Goal: Information Seeking & Learning: Learn about a topic

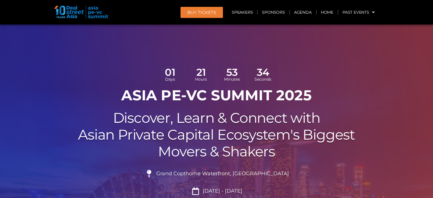
scroll to position [28, 0]
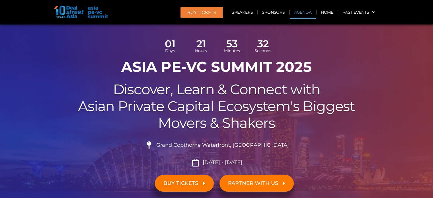
click at [297, 11] on link "Agenda" at bounding box center [303, 12] width 26 height 13
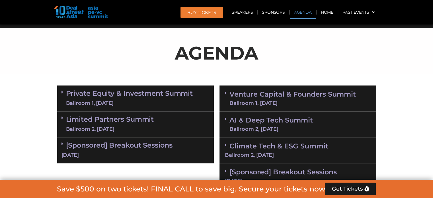
scroll to position [328, 0]
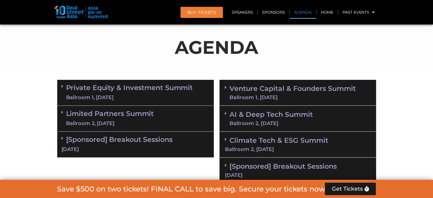
click at [95, 93] on link "Private Equity & Investment Summit Ballroom 1, [DATE]" at bounding box center [129, 92] width 127 height 17
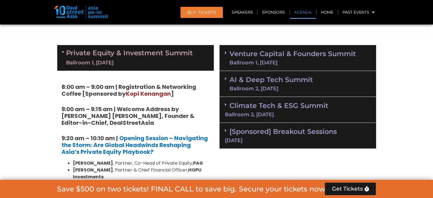
scroll to position [357, 0]
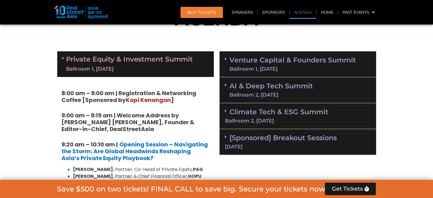
click at [272, 140] on link "[Sponsored] Breakout Sessions [DATE]" at bounding box center [298, 142] width 146 height 16
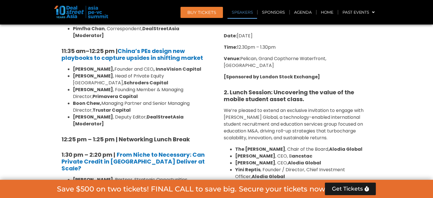
scroll to position [670, 0]
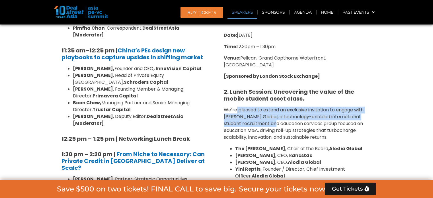
drag, startPoint x: 255, startPoint y: 92, endPoint x: 283, endPoint y: 101, distance: 28.8
click at [278, 107] on span "We’re pleased to extend an exclusive invitation to engage with [PERSON_NAME] Gl…" at bounding box center [294, 124] width 140 height 34
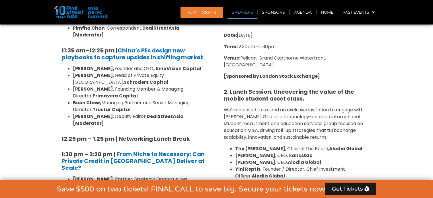
click at [283, 107] on span "We’re pleased to extend an exclusive invitation to engage with [PERSON_NAME] Gl…" at bounding box center [294, 124] width 140 height 34
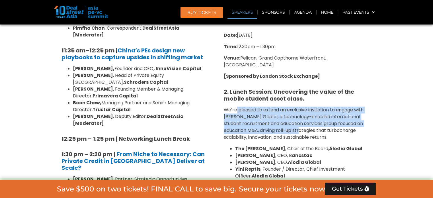
drag, startPoint x: 285, startPoint y: 110, endPoint x: 239, endPoint y: 90, distance: 50.8
click at [237, 107] on span "We’re pleased to extend an exclusive invitation to engage with [PERSON_NAME] Gl…" at bounding box center [294, 124] width 140 height 34
click at [253, 107] on span "We’re pleased to extend an exclusive invitation to engage with [PERSON_NAME] Gl…" at bounding box center [294, 124] width 140 height 34
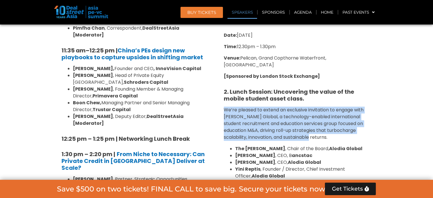
drag, startPoint x: 271, startPoint y: 107, endPoint x: 224, endPoint y: 85, distance: 51.1
click at [224, 85] on div "1. Lunch Session: Why [GEOGRAPHIC_DATA]?: Scalable Exit Pathways for Asia’s Gro…" at bounding box center [298, 51] width 157 height 420
click at [238, 107] on span "We’re pleased to extend an exclusive invitation to engage with [PERSON_NAME] Gl…" at bounding box center [294, 124] width 140 height 34
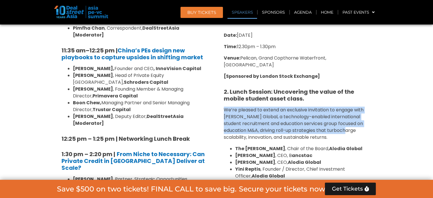
drag, startPoint x: 222, startPoint y: 85, endPoint x: 338, endPoint y: 110, distance: 118.9
click at [338, 110] on div "1. Lunch Session: Why [GEOGRAPHIC_DATA]?: Scalable Exit Pathways for Asia’s Gro…" at bounding box center [298, 51] width 157 height 420
click at [338, 110] on span "We’re pleased to extend an exclusive invitation to engage with [PERSON_NAME] Gl…" at bounding box center [294, 124] width 140 height 34
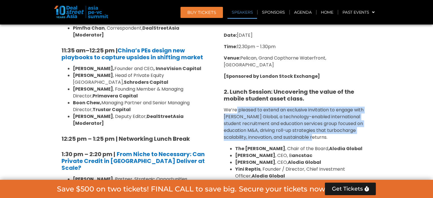
drag, startPoint x: 286, startPoint y: 113, endPoint x: 253, endPoint y: 97, distance: 37.2
click at [235, 107] on p "We’re pleased to extend an exclusive invitation to engage with [PERSON_NAME] Gl…" at bounding box center [298, 124] width 148 height 34
click at [253, 107] on span "We’re pleased to extend an exclusive invitation to engage with [PERSON_NAME] Gl…" at bounding box center [294, 124] width 140 height 34
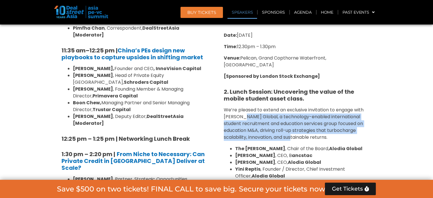
drag, startPoint x: 257, startPoint y: 105, endPoint x: 242, endPoint y: 94, distance: 18.4
click at [242, 107] on span "We’re pleased to extend an exclusive invitation to engage with [PERSON_NAME] Gl…" at bounding box center [294, 124] width 140 height 34
click at [248, 107] on span "We’re pleased to extend an exclusive invitation to engage with [PERSON_NAME] Gl…" at bounding box center [294, 124] width 140 height 34
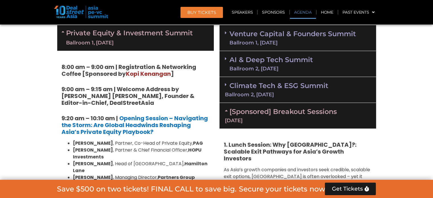
scroll to position [357, 0]
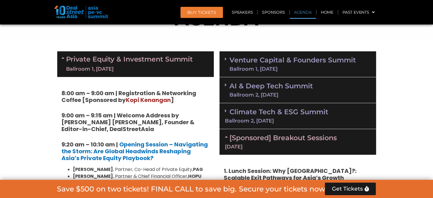
click at [266, 95] on div "Ballroom 2, [DATE]" at bounding box center [271, 94] width 83 height 5
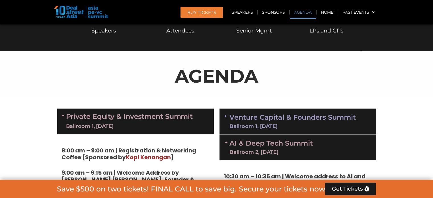
scroll to position [300, 0]
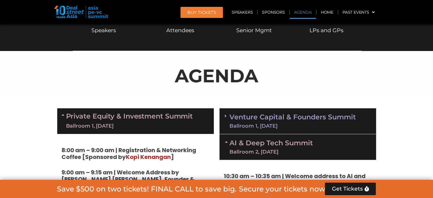
click at [260, 114] on link "Venture Capital & Founders​ Summit Ballroom 1, [DATE]" at bounding box center [293, 121] width 126 height 15
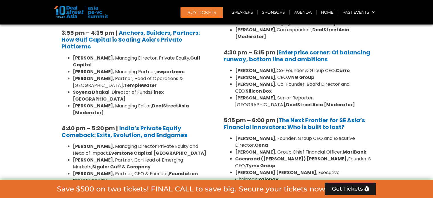
scroll to position [1069, 0]
